Goal: Transaction & Acquisition: Download file/media

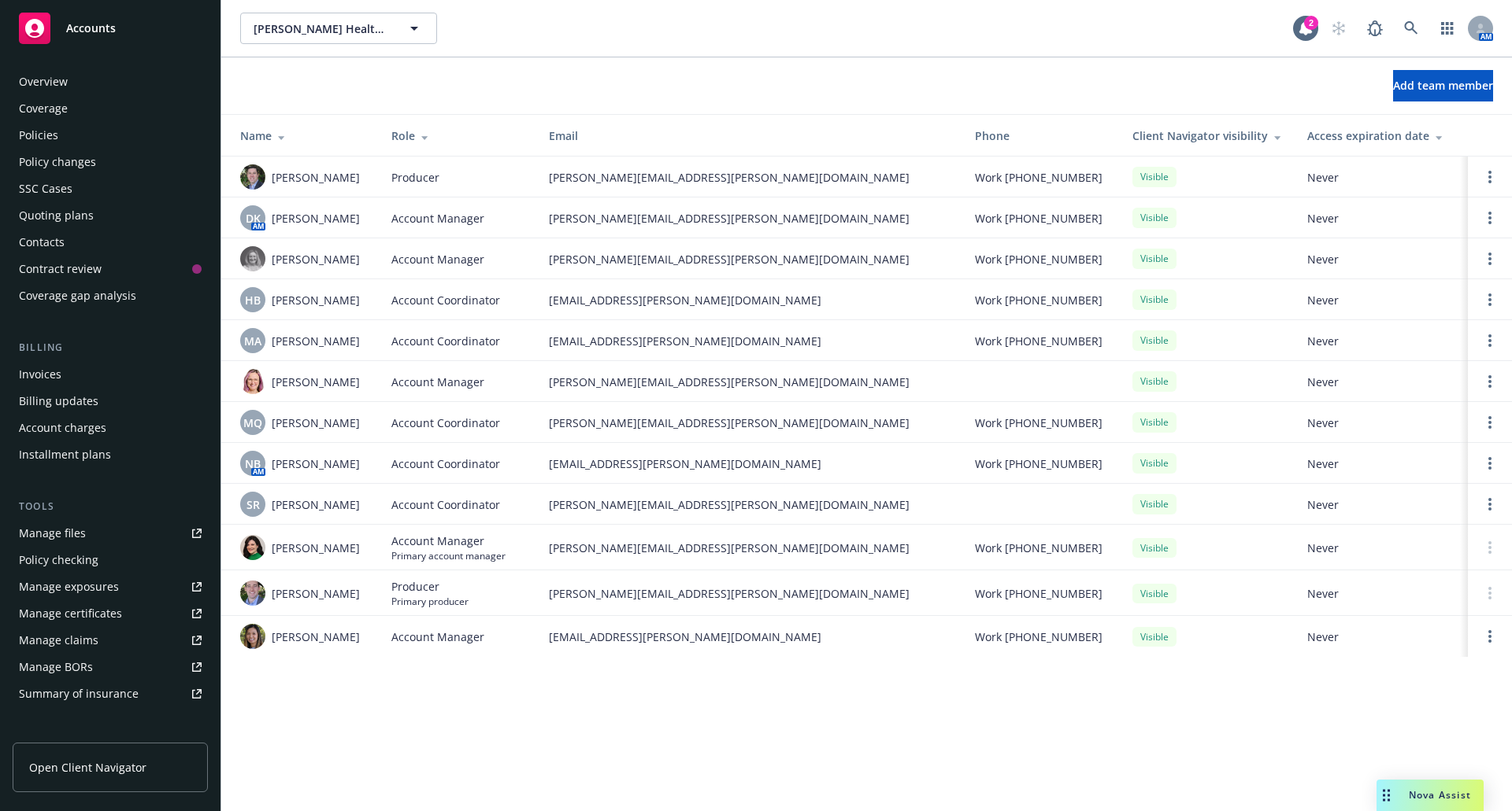
click at [58, 132] on div "Policies" at bounding box center [110, 135] width 183 height 25
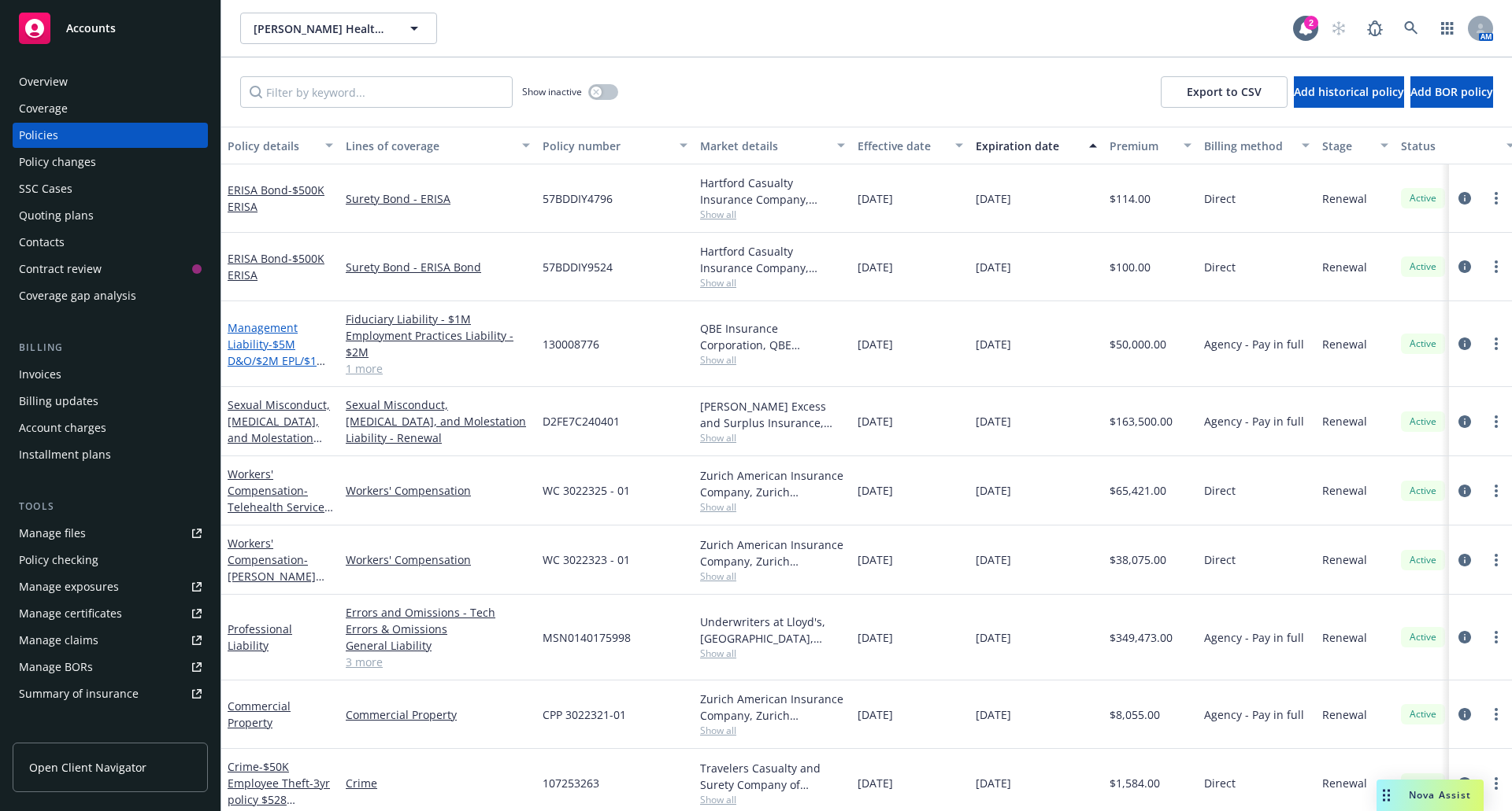
click at [262, 350] on link "Management Liability - $5M D&O/$2M EPL/$1M FID" at bounding box center [277, 352] width 99 height 64
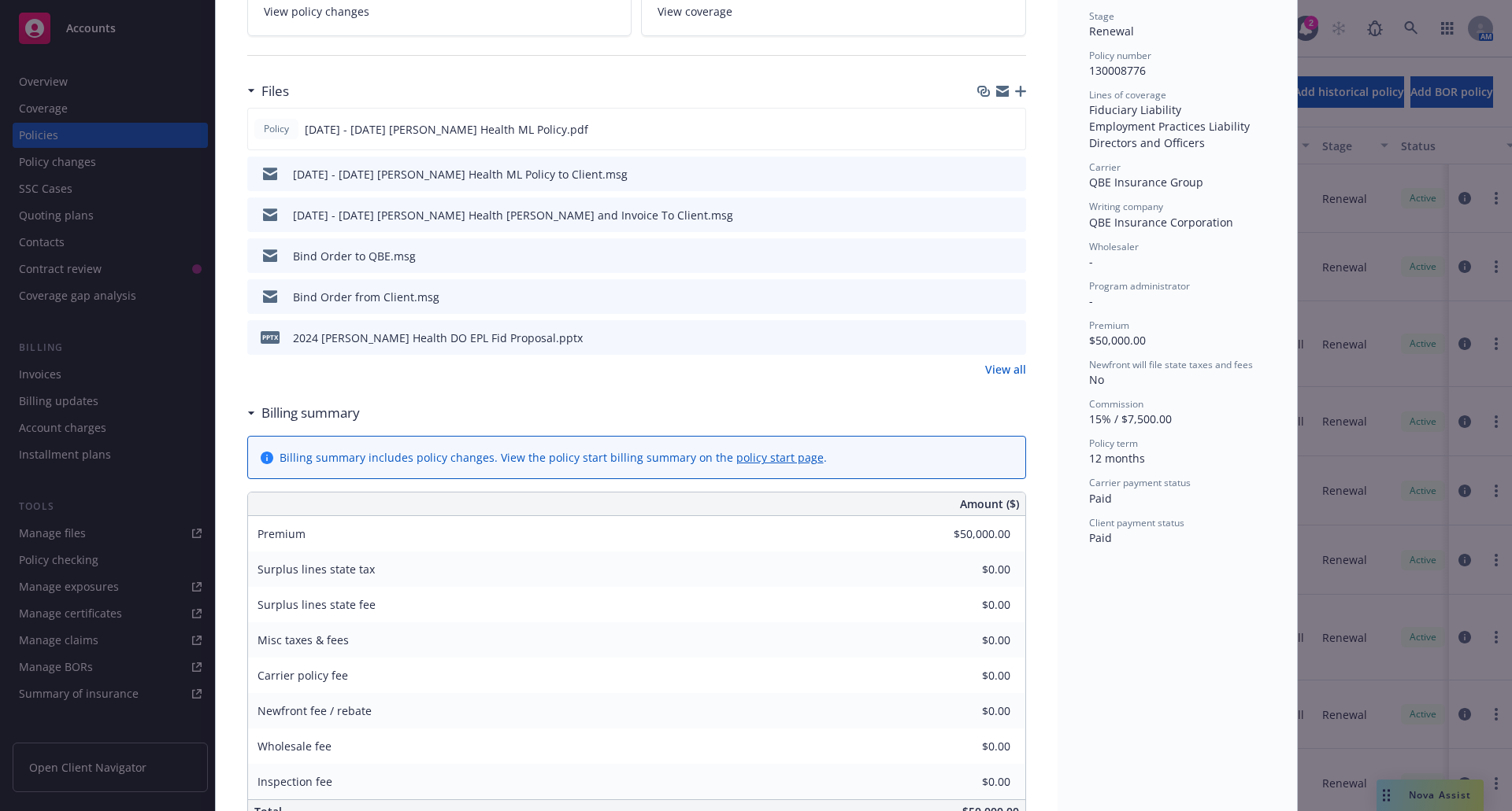
scroll to position [394, 0]
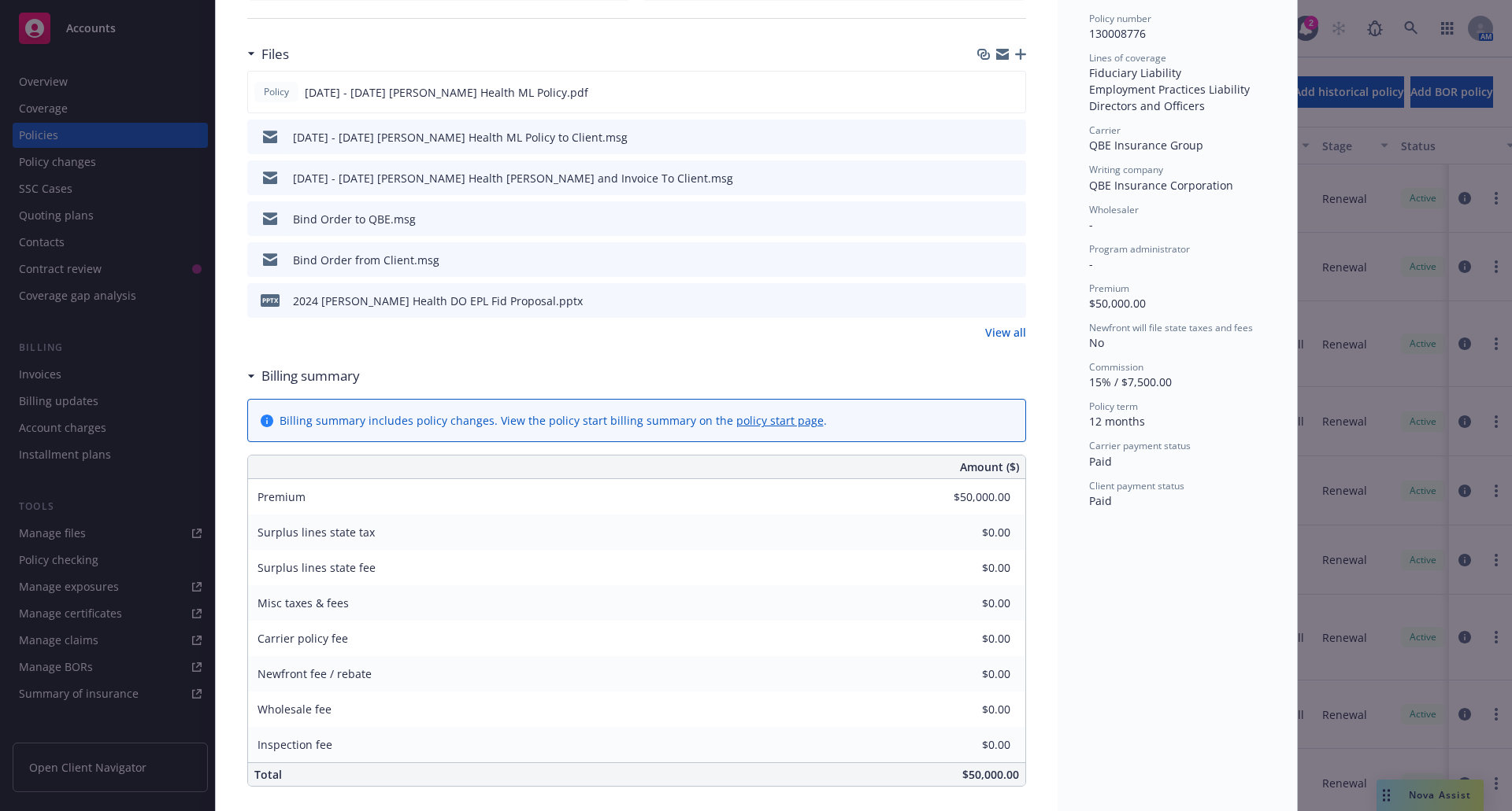
click at [1004, 216] on icon "preview file" at bounding box center [1011, 218] width 14 height 11
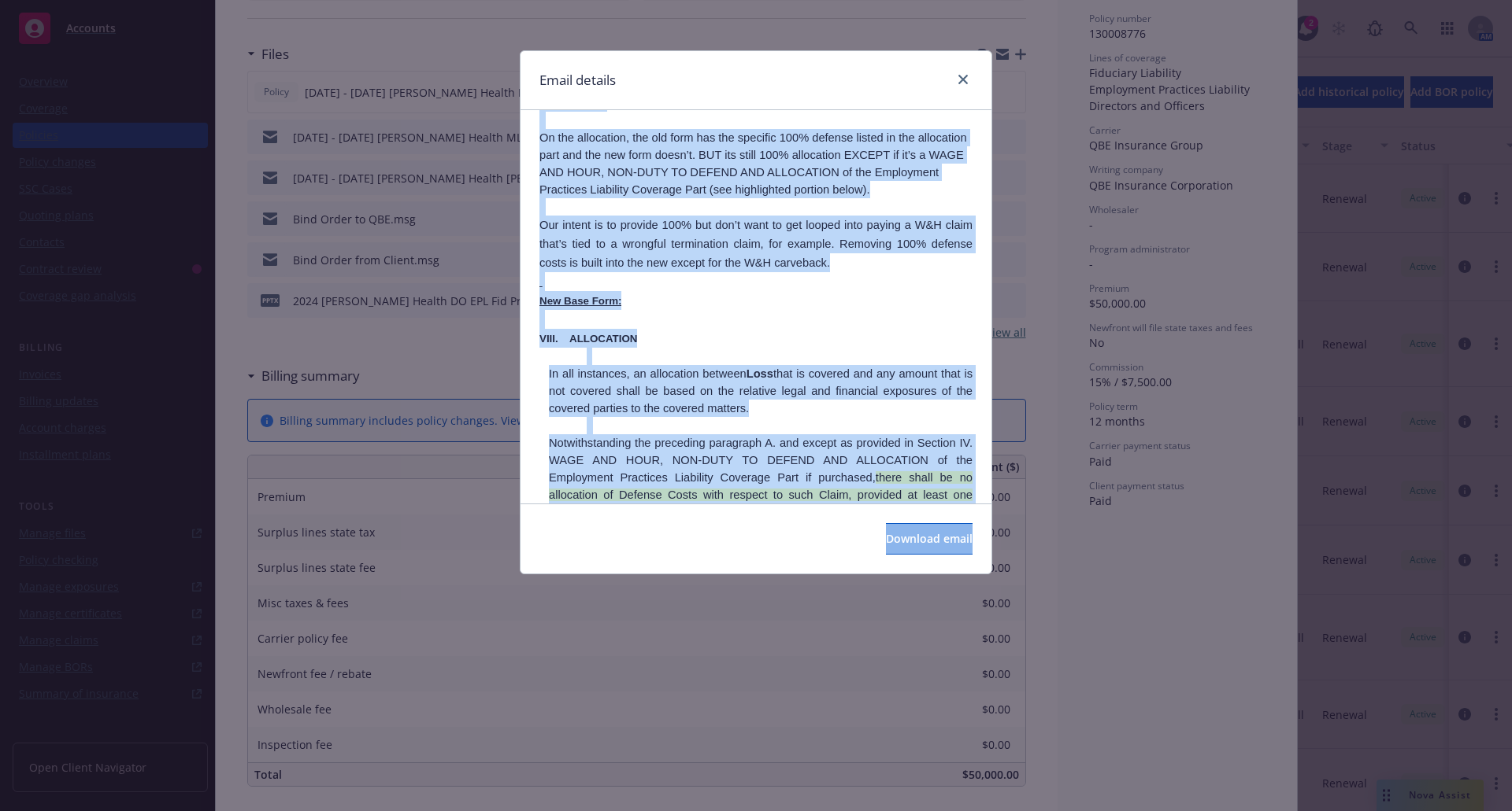
scroll to position [1308, 0]
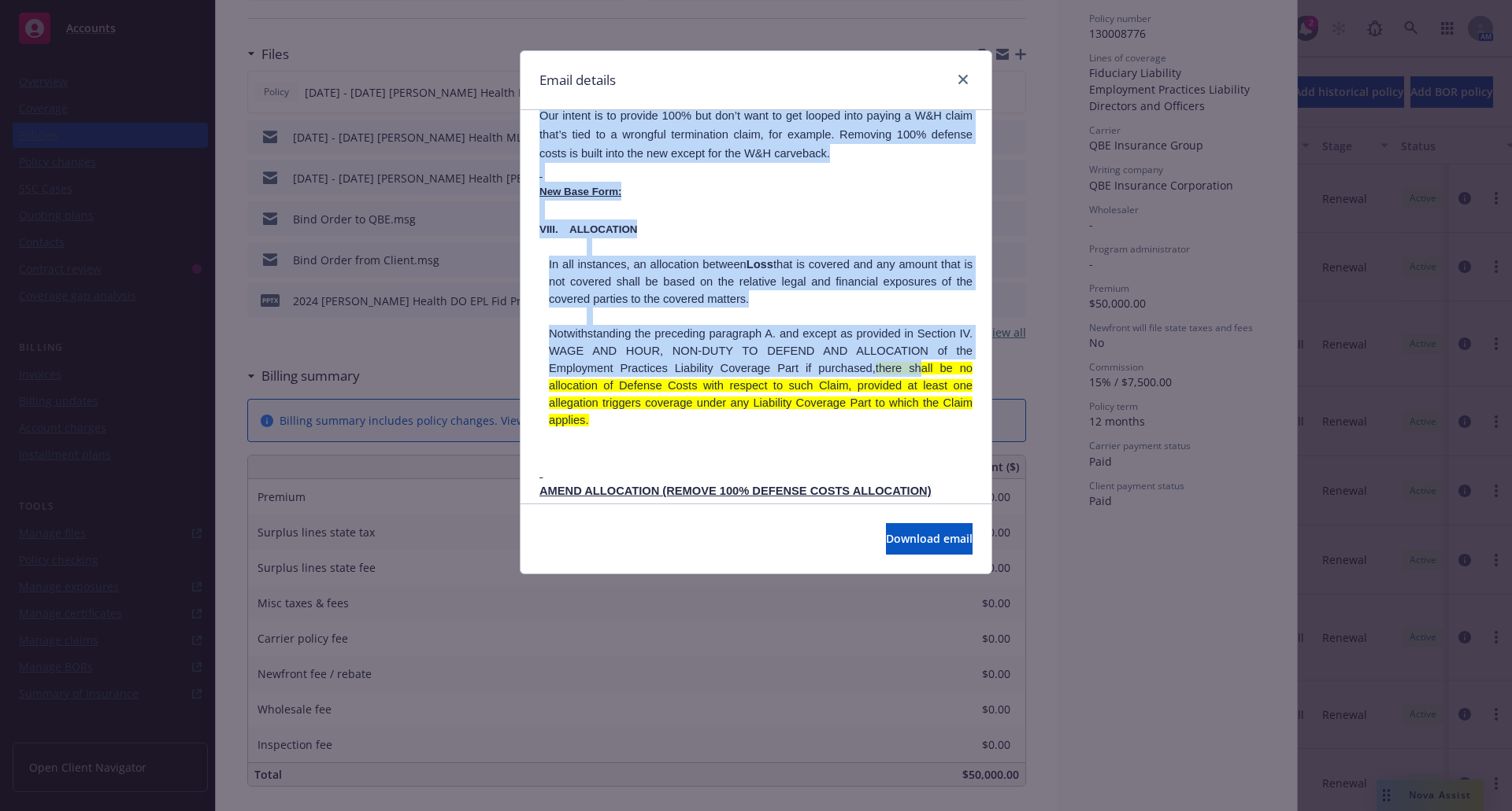
drag, startPoint x: 665, startPoint y: 318, endPoint x: 912, endPoint y: 322, distance: 247.0
click at [912, 328] on span "Notwithstanding the preceding paragraph A. and except as provided in Section IV…" at bounding box center [760, 377] width 424 height 99
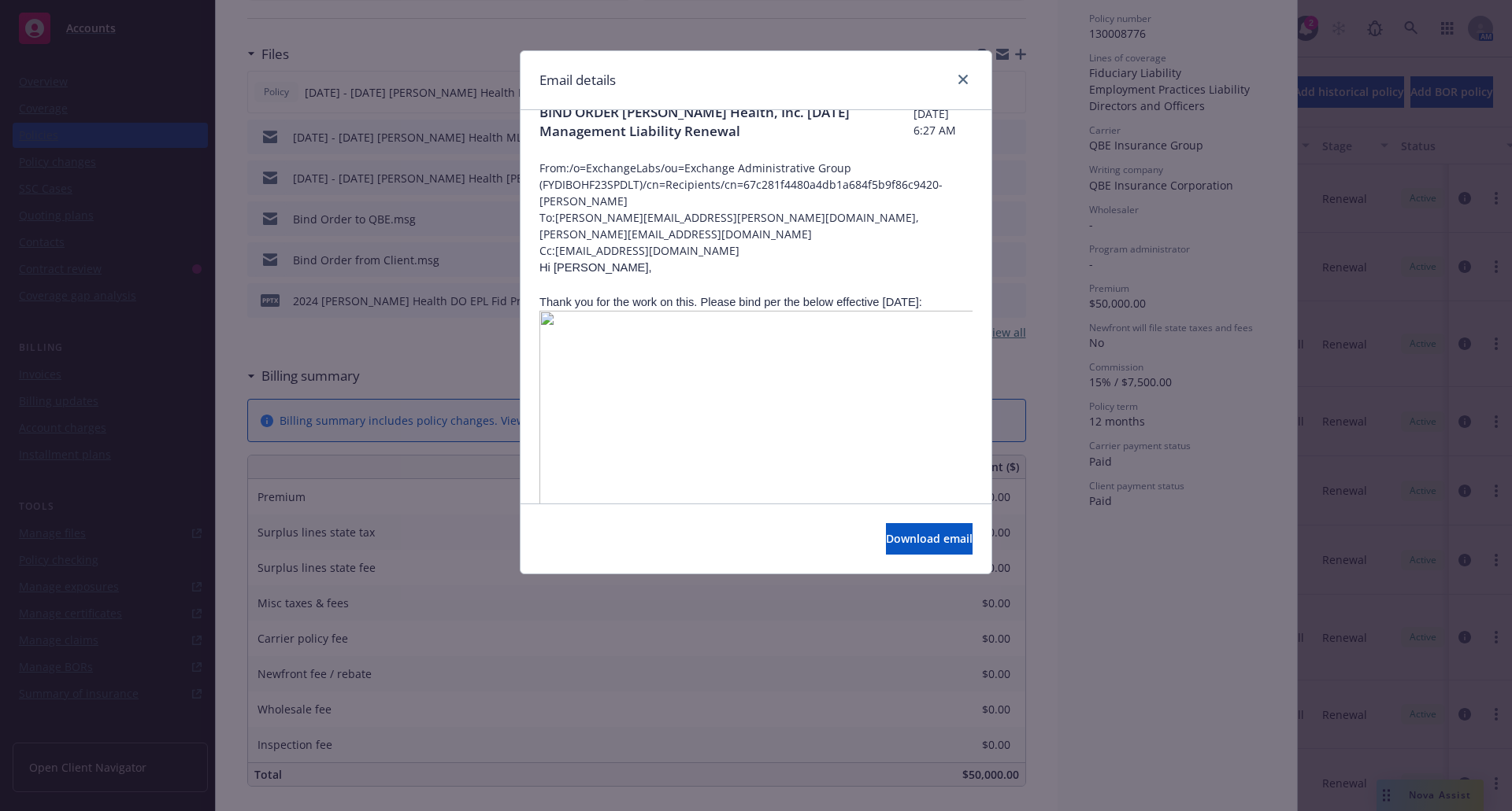
scroll to position [0, 0]
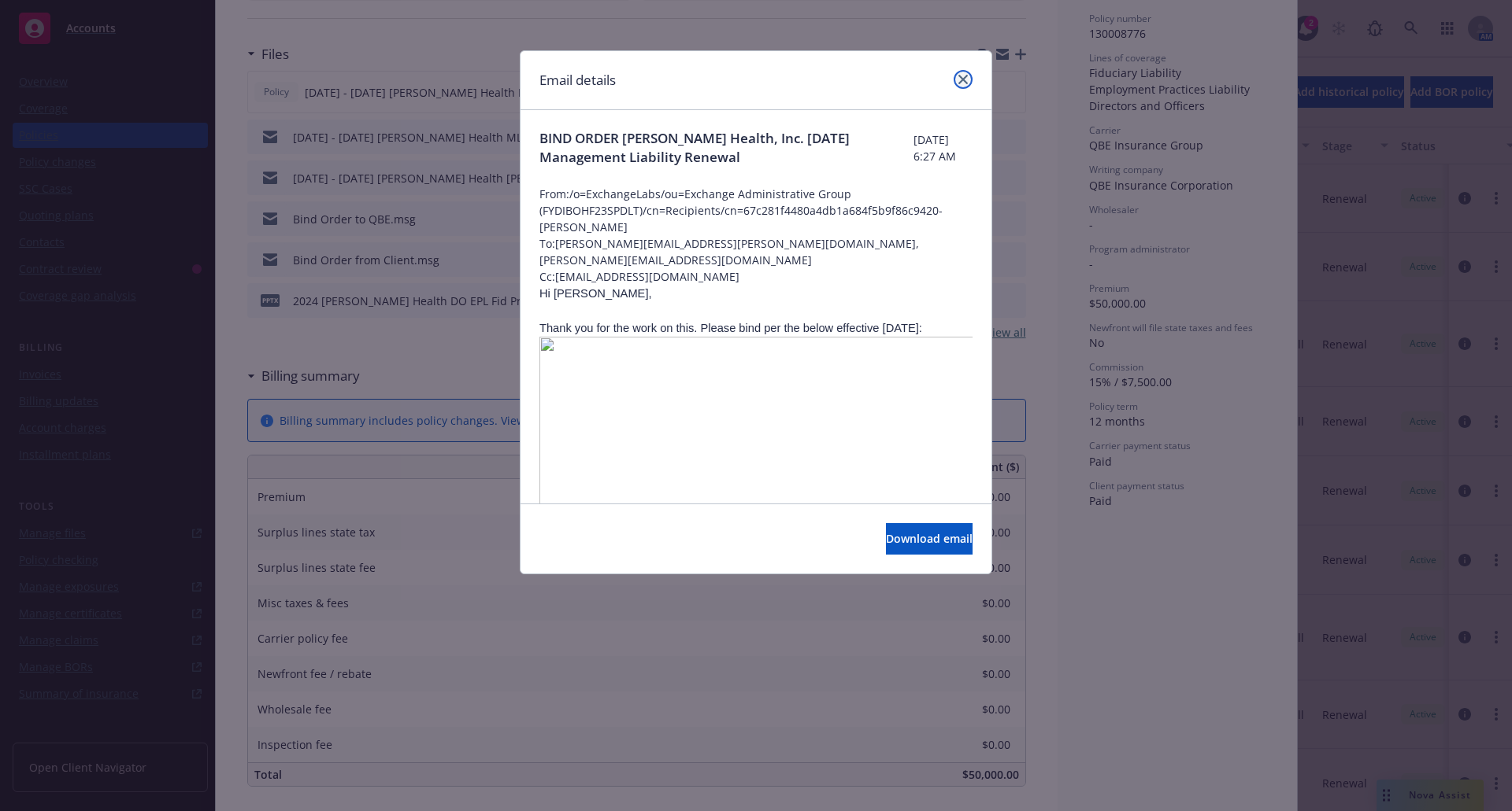
click at [964, 78] on icon "close" at bounding box center [963, 79] width 9 height 9
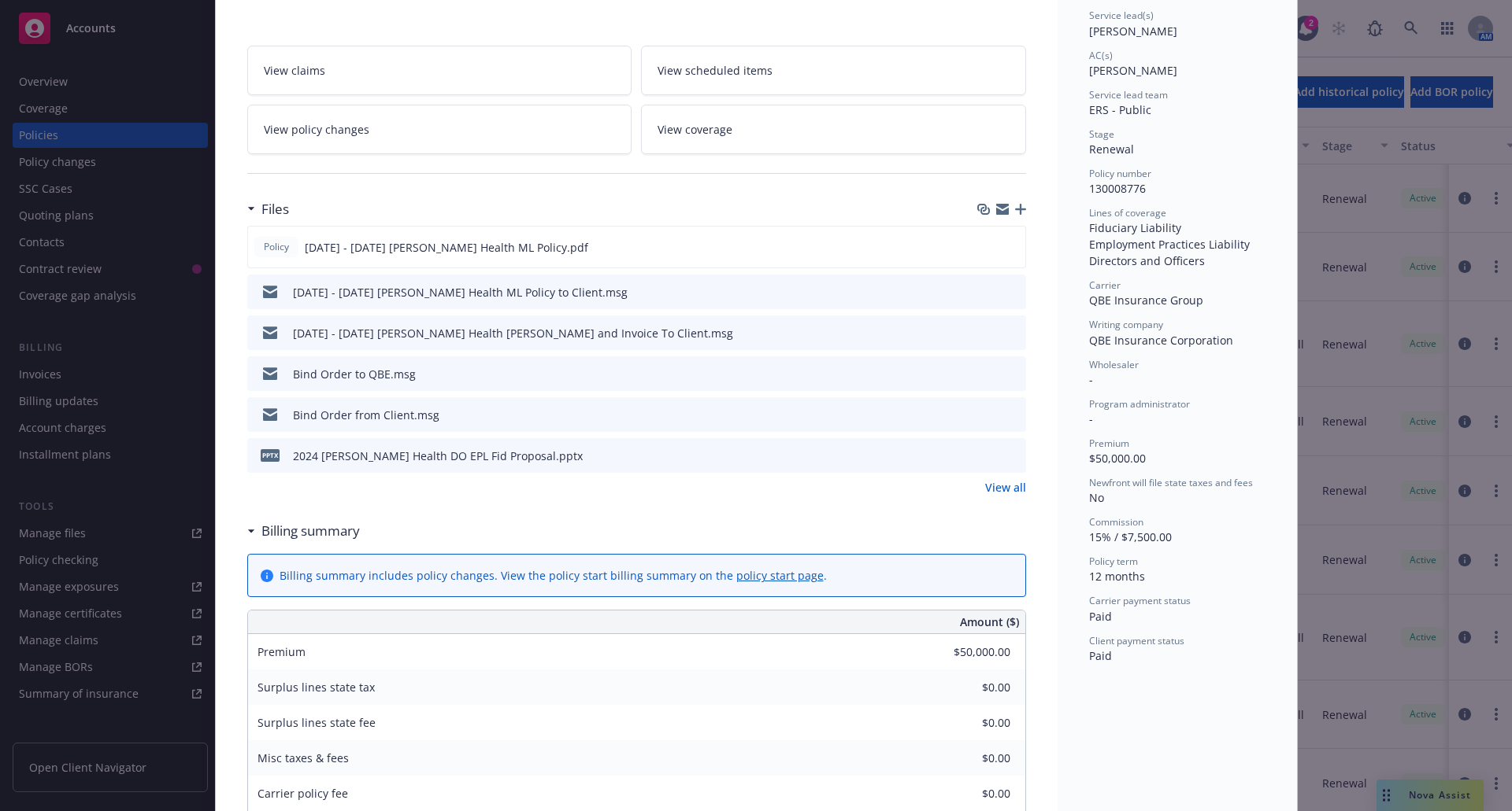
scroll to position [237, 0]
click at [979, 455] on icon "download file" at bounding box center [984, 455] width 10 height 9
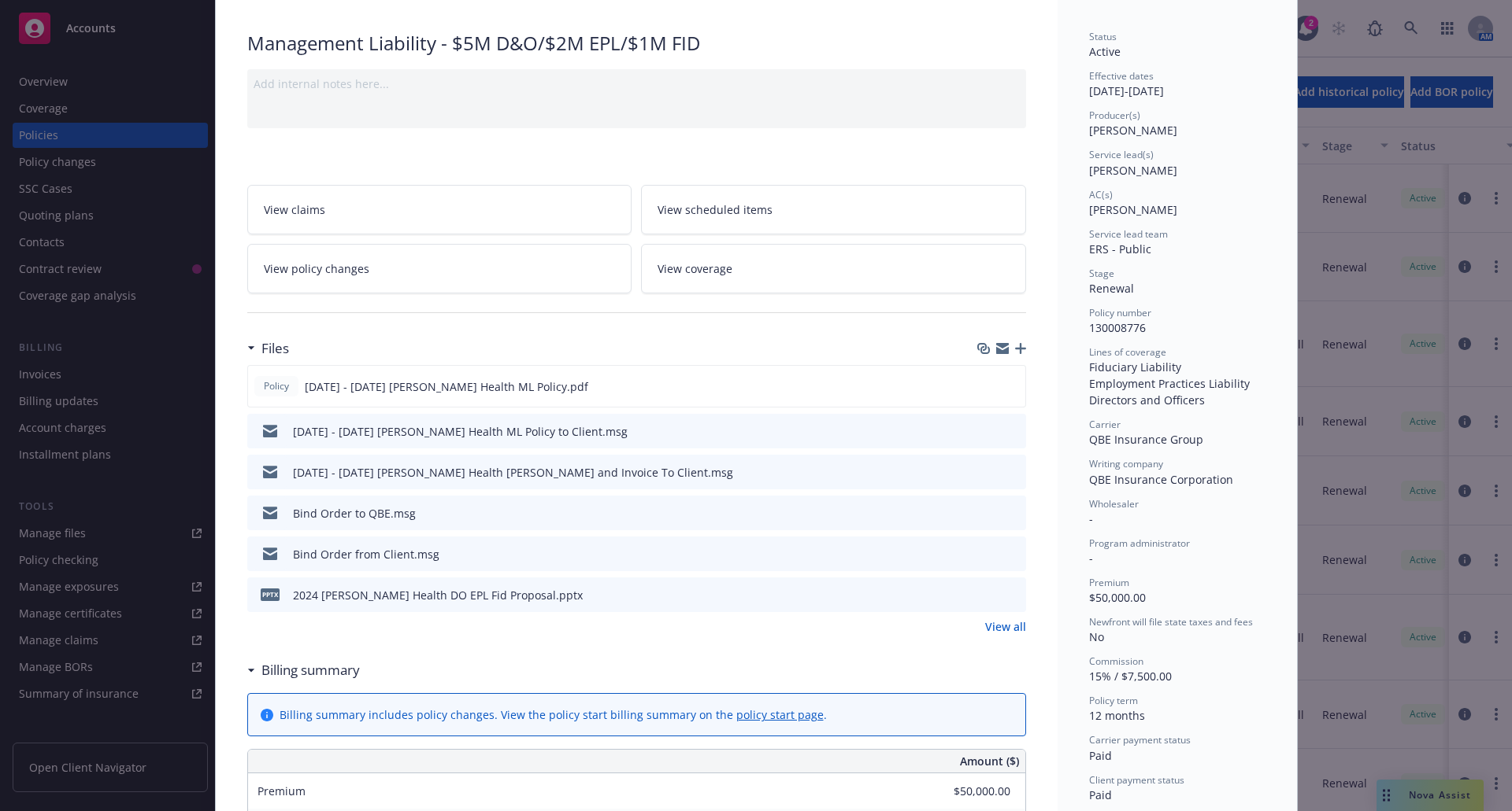
scroll to position [79, 0]
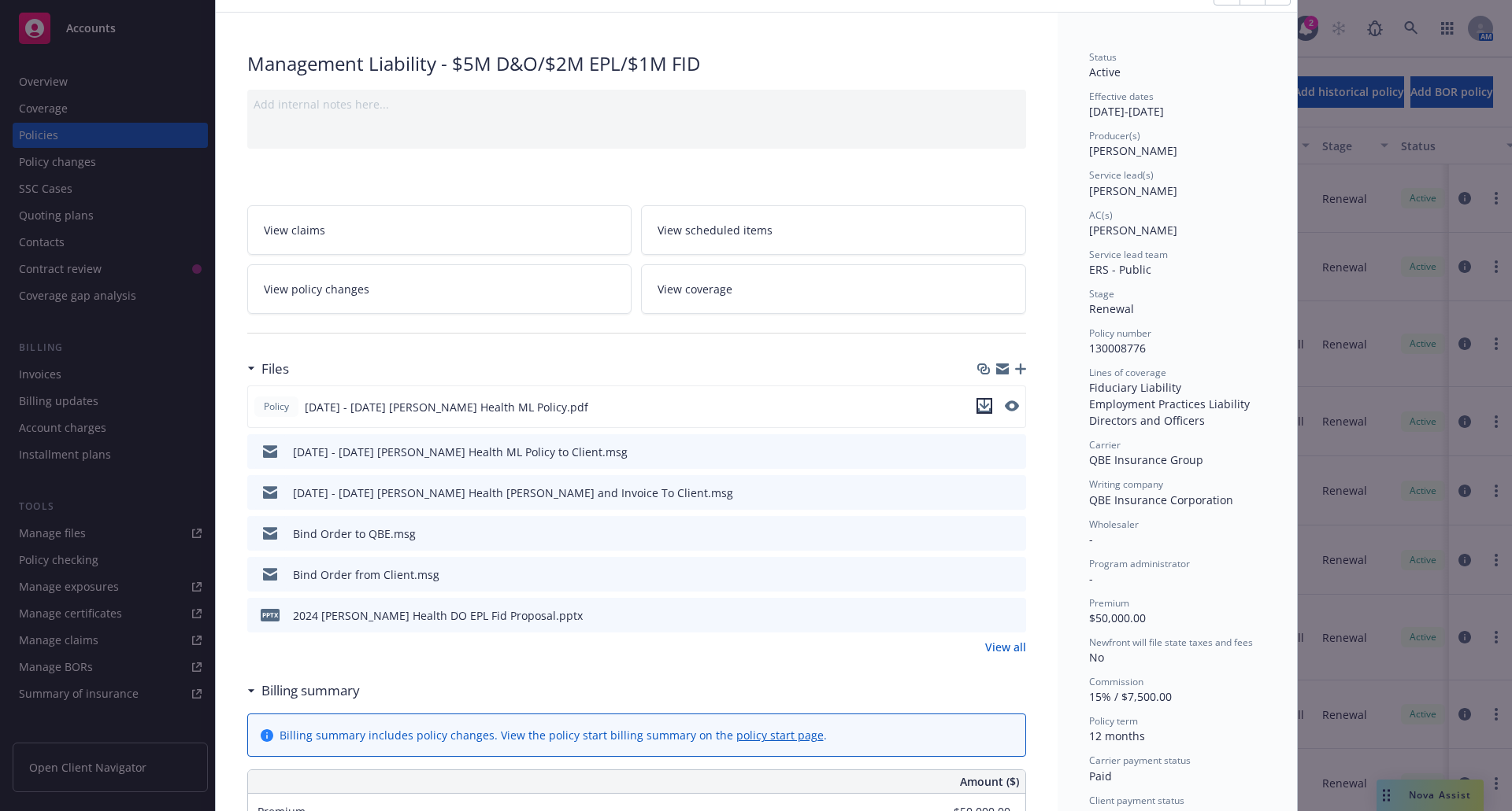
click at [978, 402] on icon "download file" at bounding box center [983, 404] width 10 height 9
click at [978, 576] on icon "download file" at bounding box center [985, 574] width 13 height 13
click at [978, 532] on icon "download file" at bounding box center [985, 533] width 13 height 13
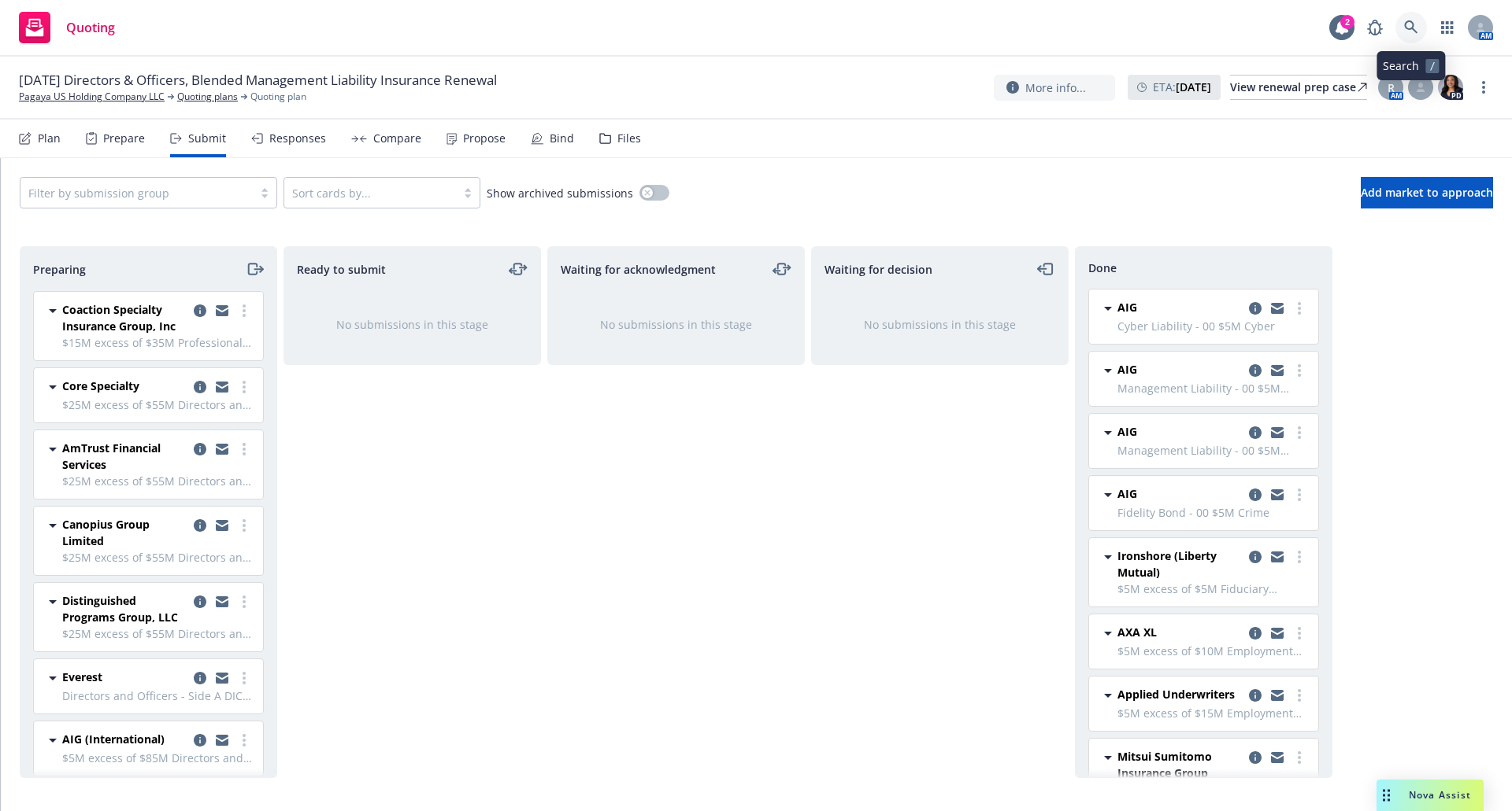
click at [1408, 27] on icon at bounding box center [1410, 27] width 14 height 14
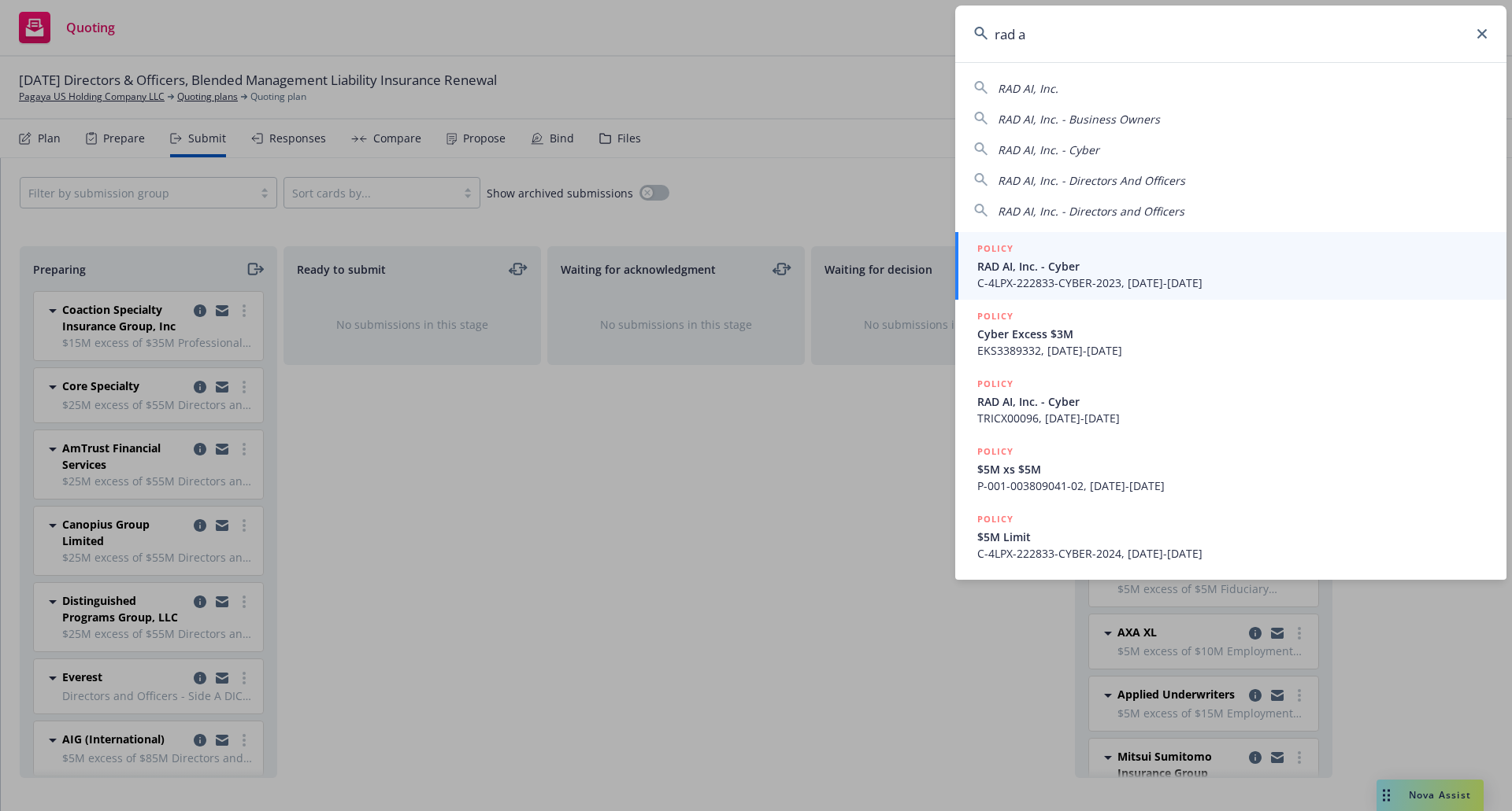
click at [1060, 88] on div "RAD AI, Inc." at bounding box center [1230, 88] width 513 height 19
type input "RAD AI, Inc."
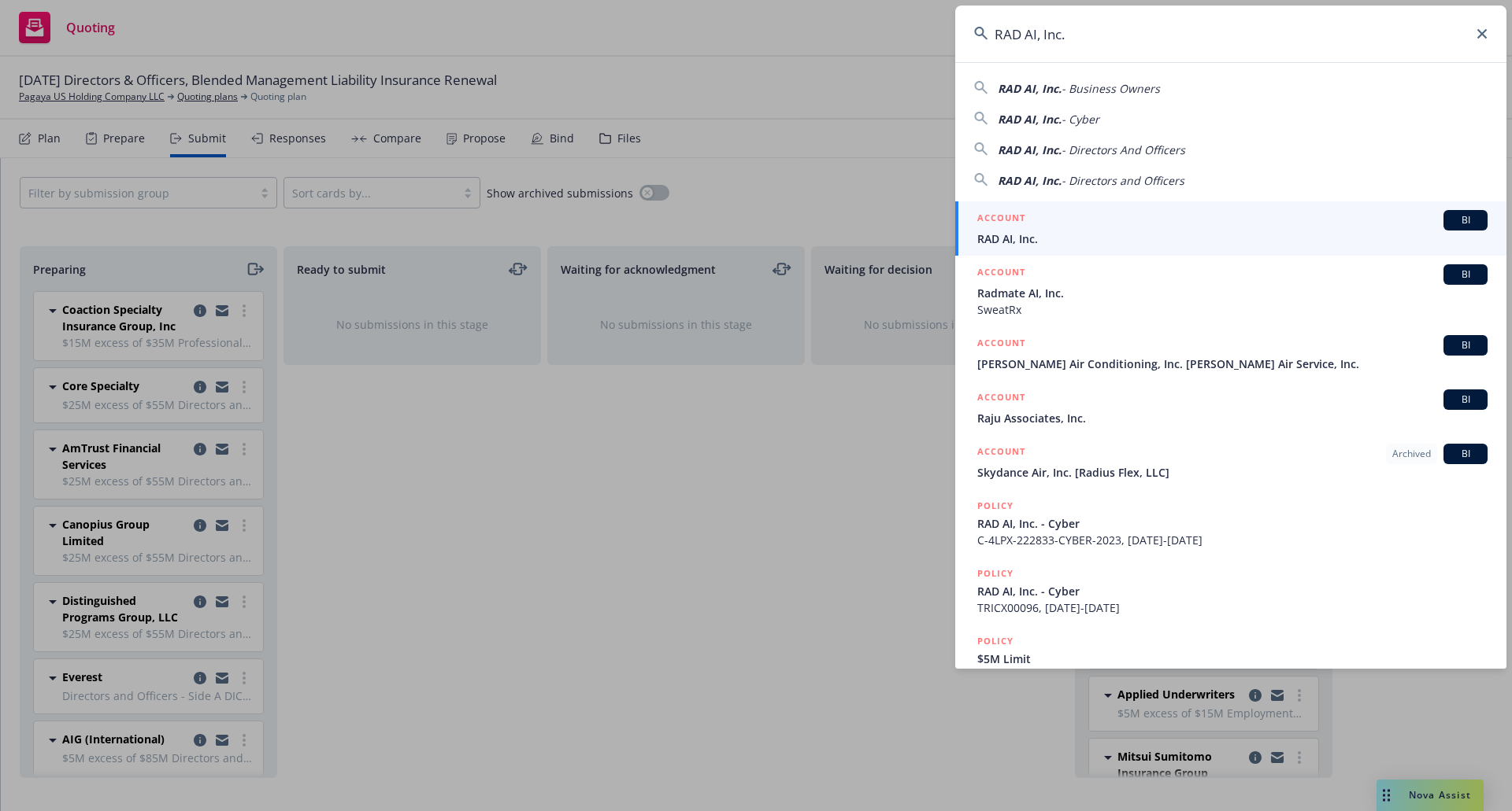
click at [1048, 232] on span "RAD AI, Inc." at bounding box center [1233, 239] width 511 height 17
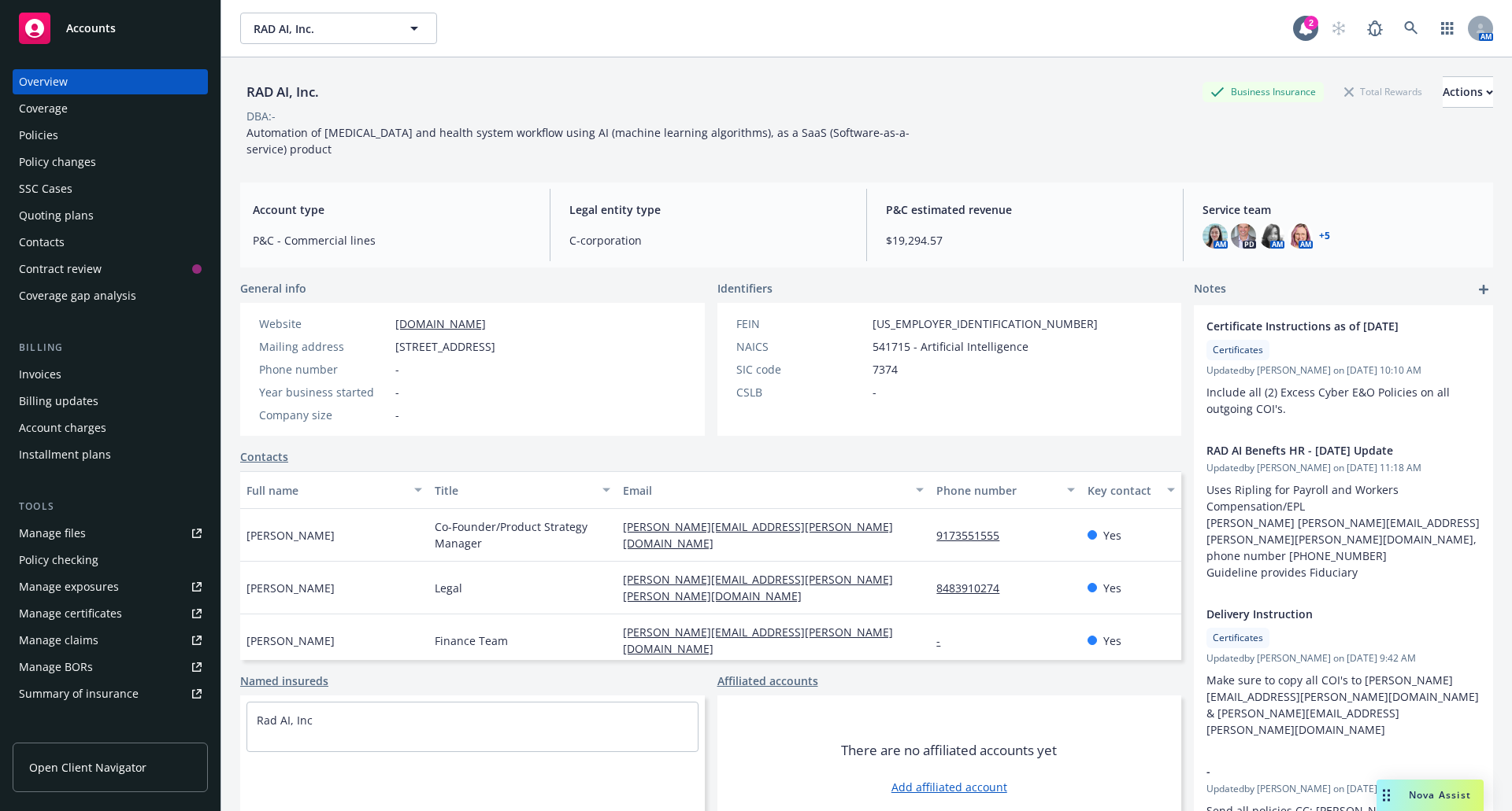
click at [102, 131] on div "Policies" at bounding box center [110, 135] width 183 height 25
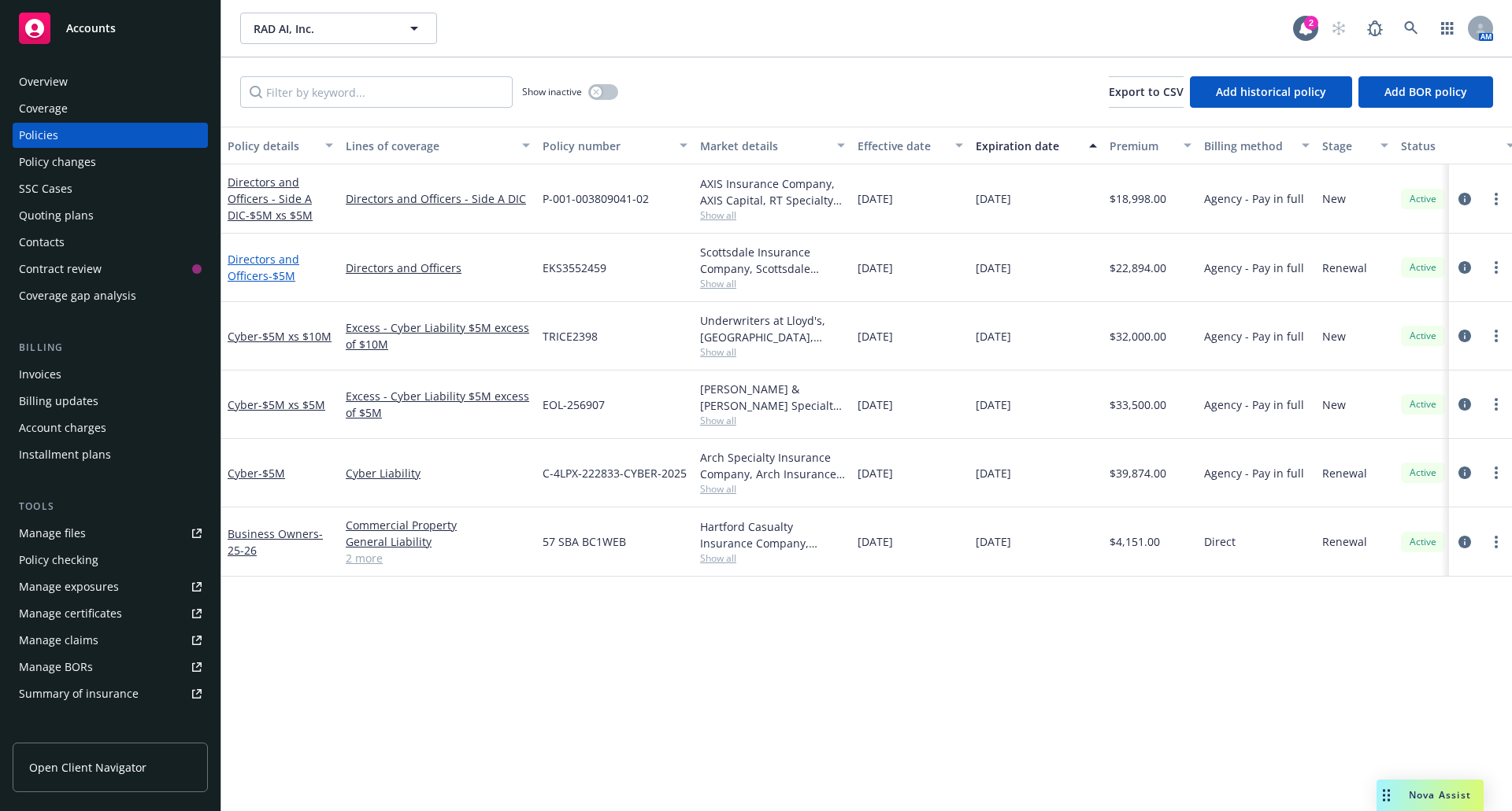
click at [237, 273] on link "Directors and Officers - $5M" at bounding box center [263, 267] width 72 height 32
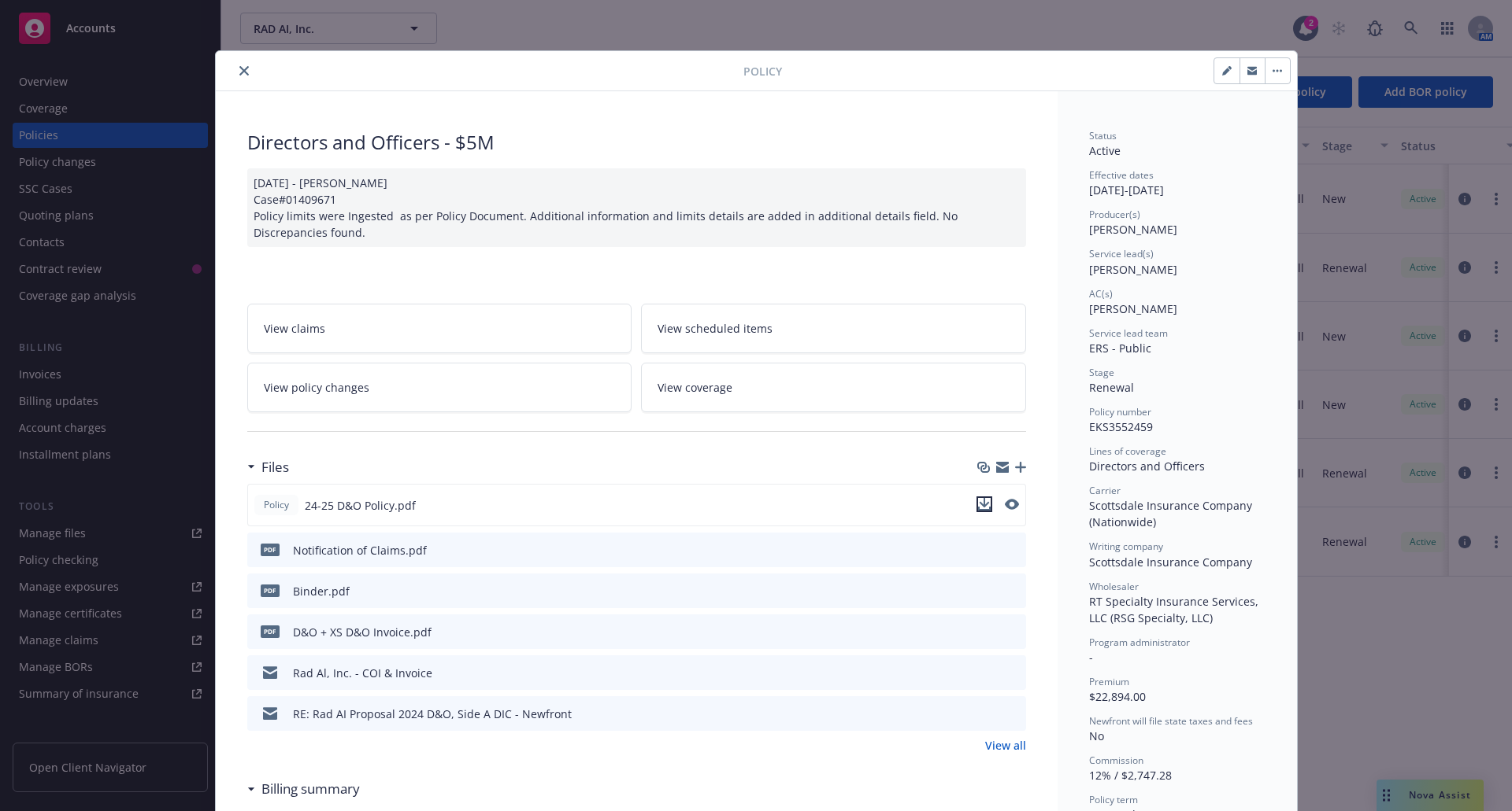
click at [978, 501] on icon "download file" at bounding box center [985, 505] width 13 height 13
click at [239, 69] on icon "close" at bounding box center [244, 71] width 9 height 9
